Goal: Find specific page/section: Find specific page/section

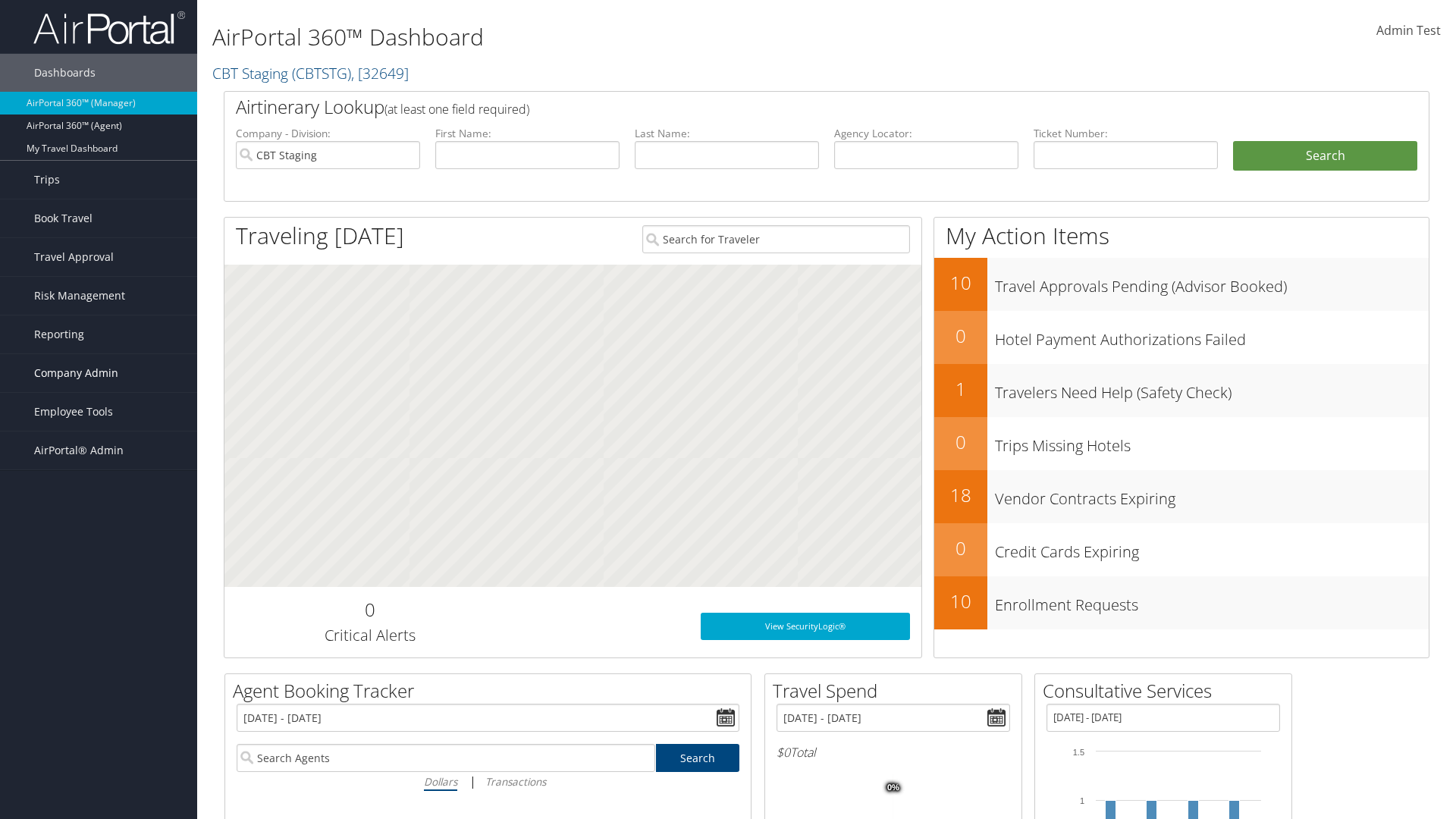
click at [99, 373] on span "Company Admin" at bounding box center [76, 373] width 84 height 38
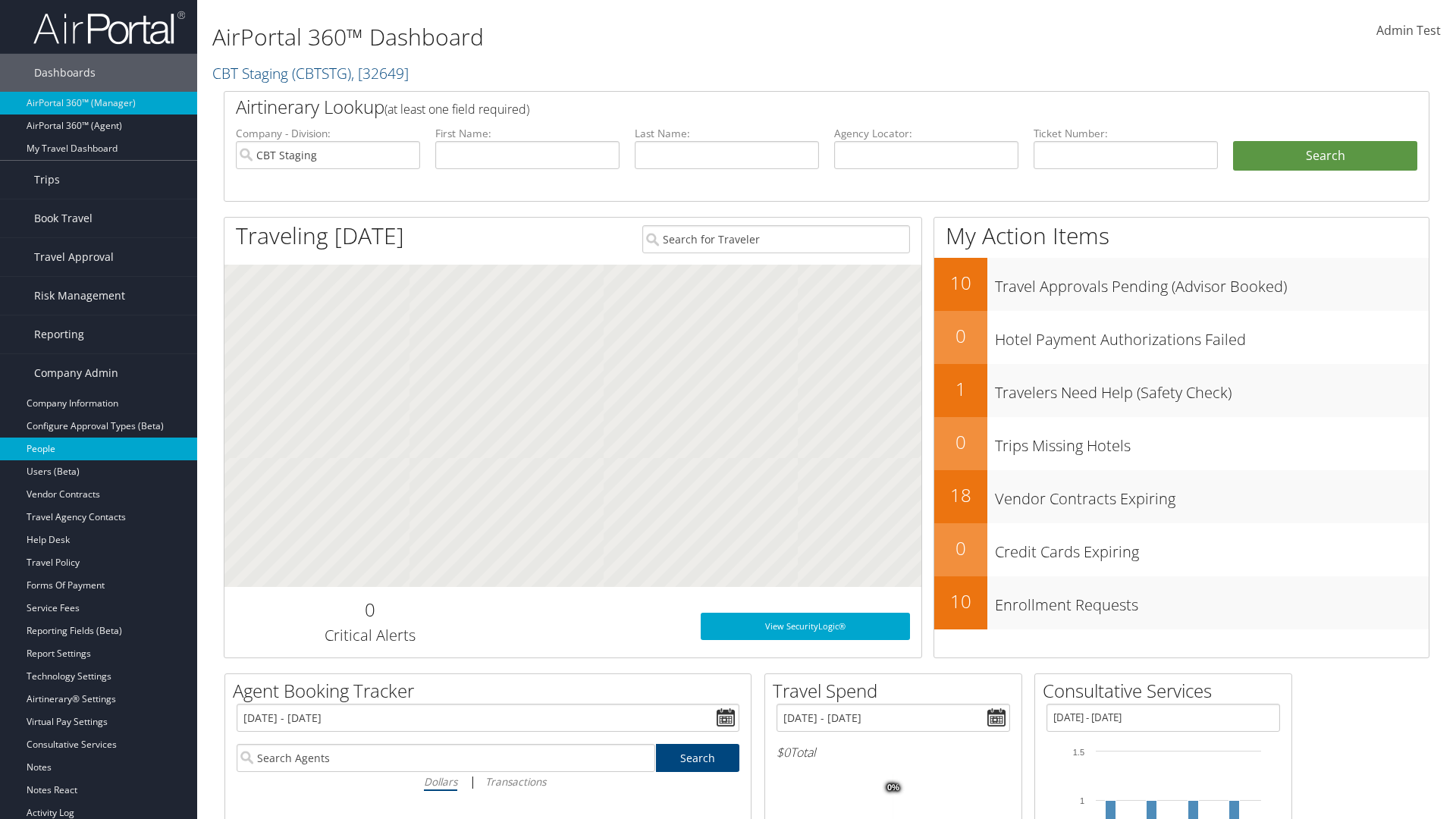
click at [99, 449] on link "People" at bounding box center [98, 449] width 197 height 23
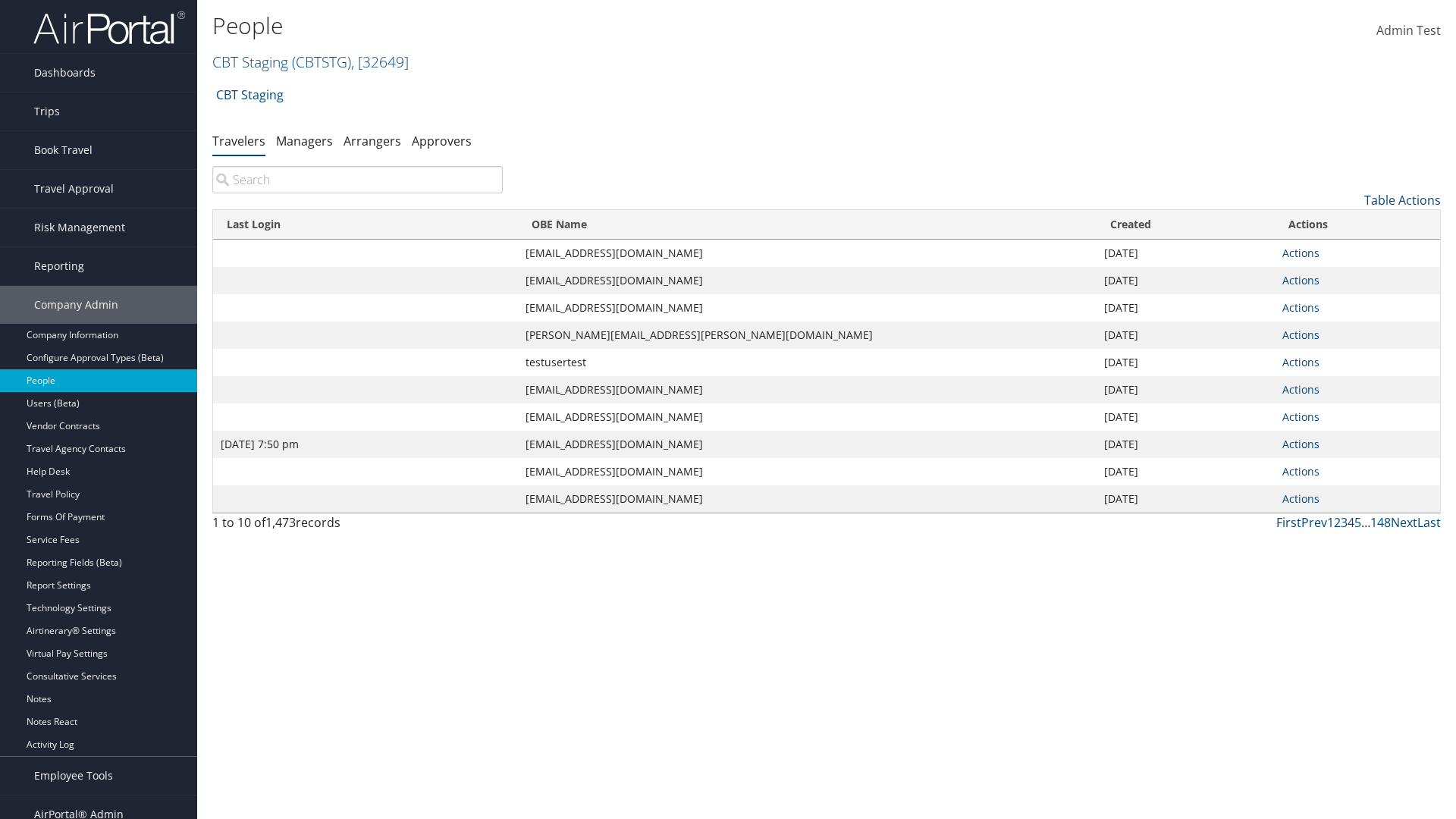
click at [357, 180] on input "search" at bounding box center [357, 180] width 290 height 28
type input "[DATE] 7:50 pm"
